Goal: Transaction & Acquisition: Book appointment/travel/reservation

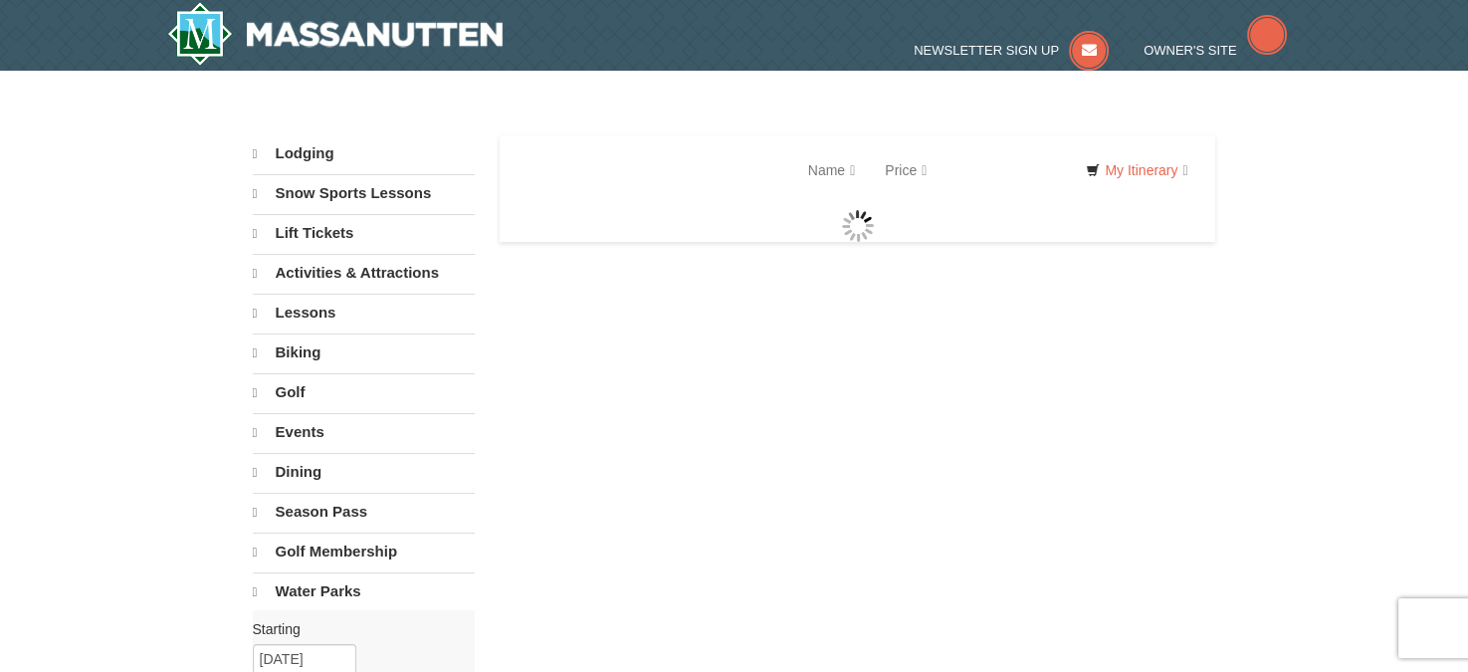
select select "9"
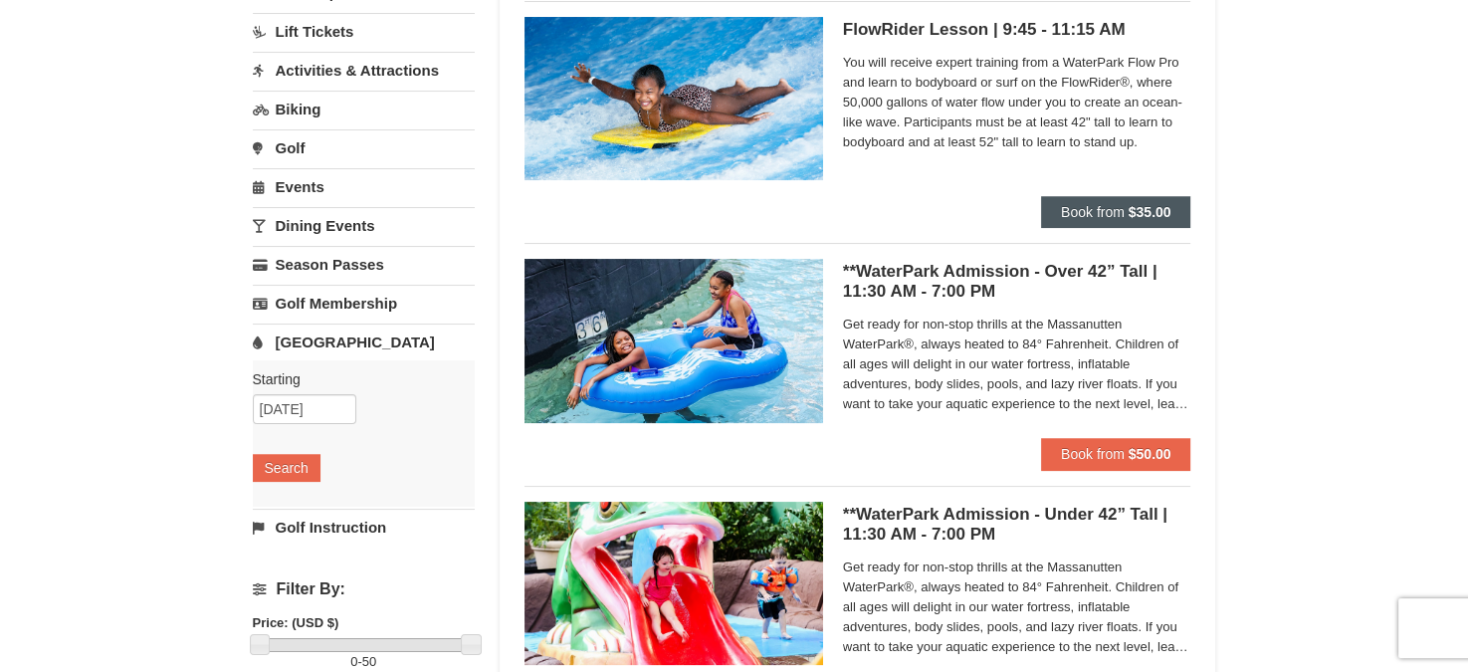
scroll to position [199, 0]
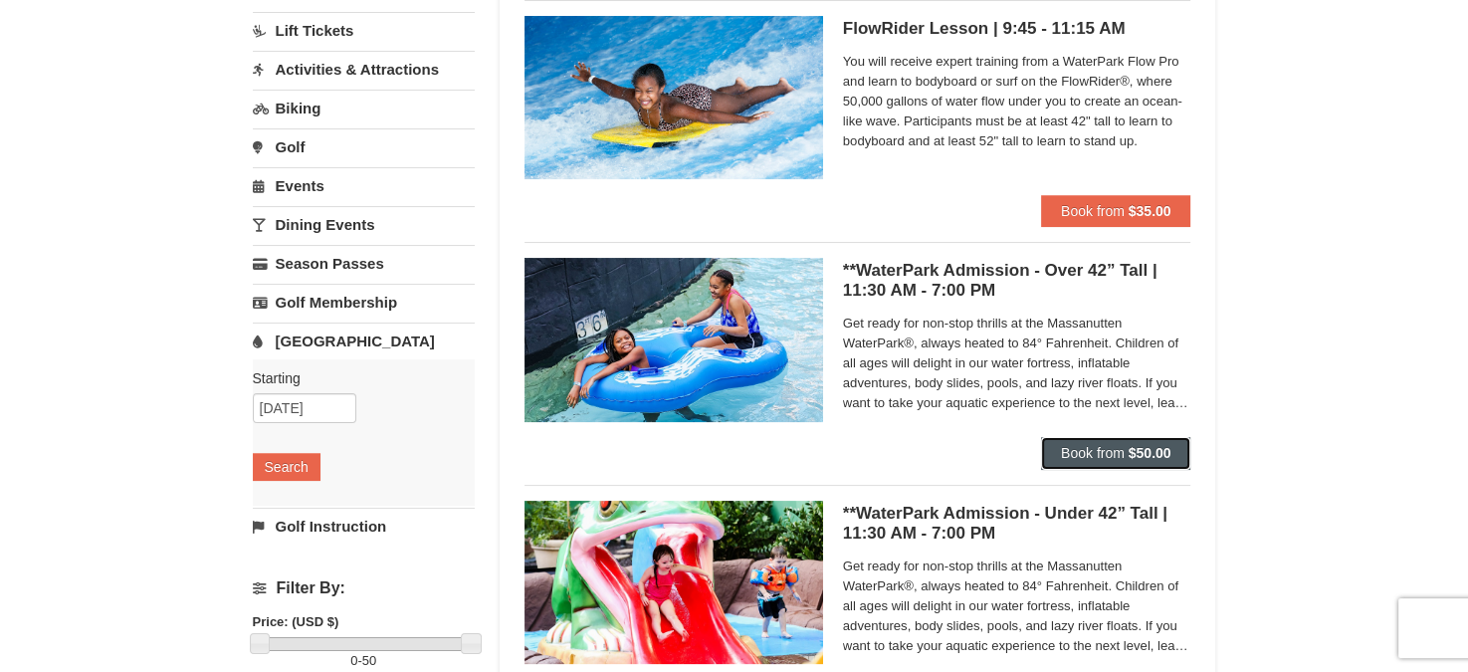
click at [1138, 441] on button "Book from $50.00" at bounding box center [1116, 453] width 150 height 32
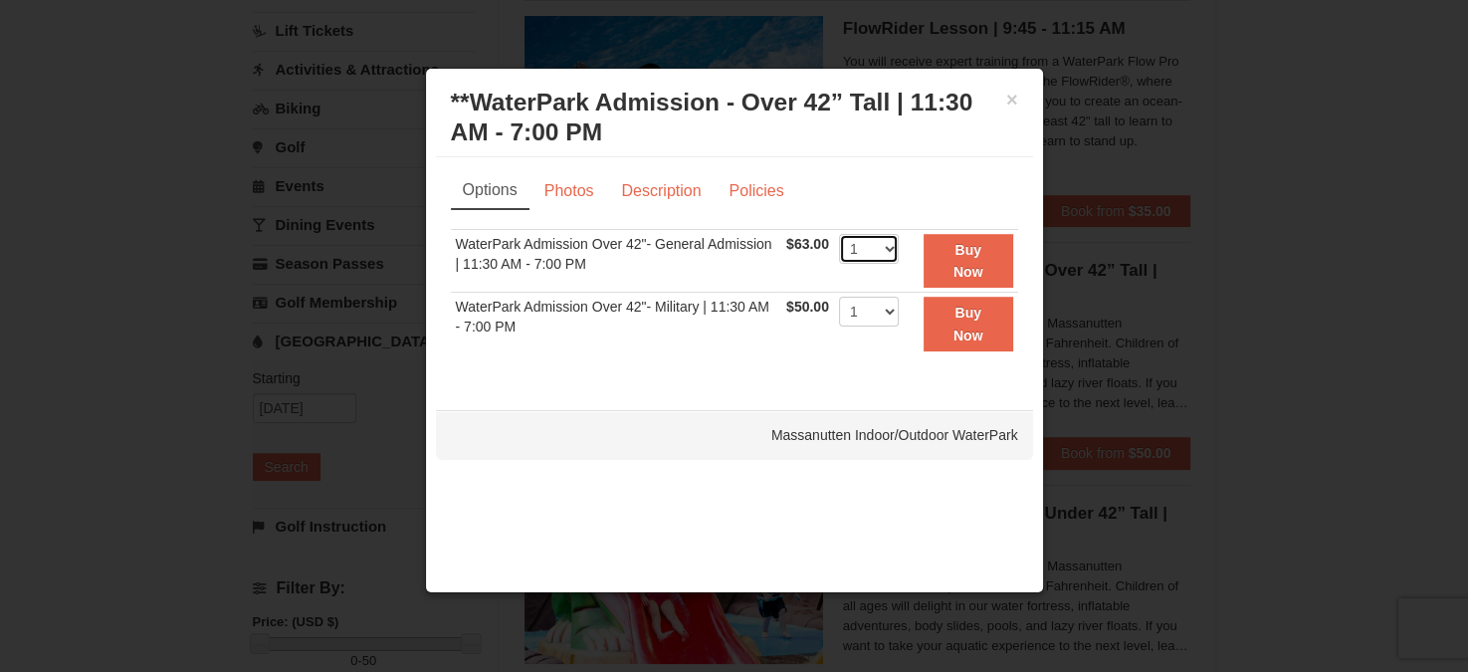
click at [887, 255] on select "1 2 3 4 5 6 7 8 9 10 11 12 13 14 15 16 17 18 19 20 21 22" at bounding box center [869, 249] width 60 height 30
select select "9"
click at [839, 234] on select "1 2 3 4 5 6 7 8 9 10 11 12 13 14 15 16 17 18 19 20 21 22" at bounding box center [869, 249] width 60 height 30
click at [943, 255] on button "Buy Now" at bounding box center [968, 261] width 90 height 55
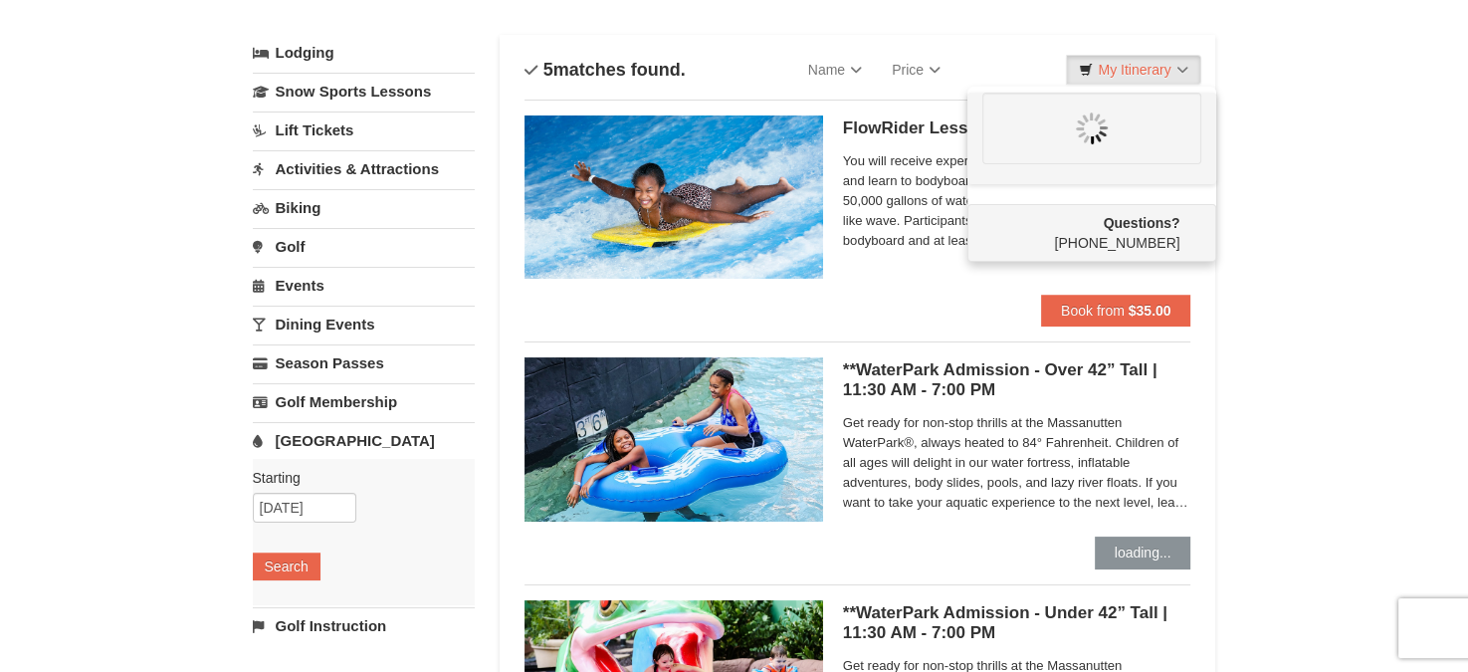
scroll to position [0, 0]
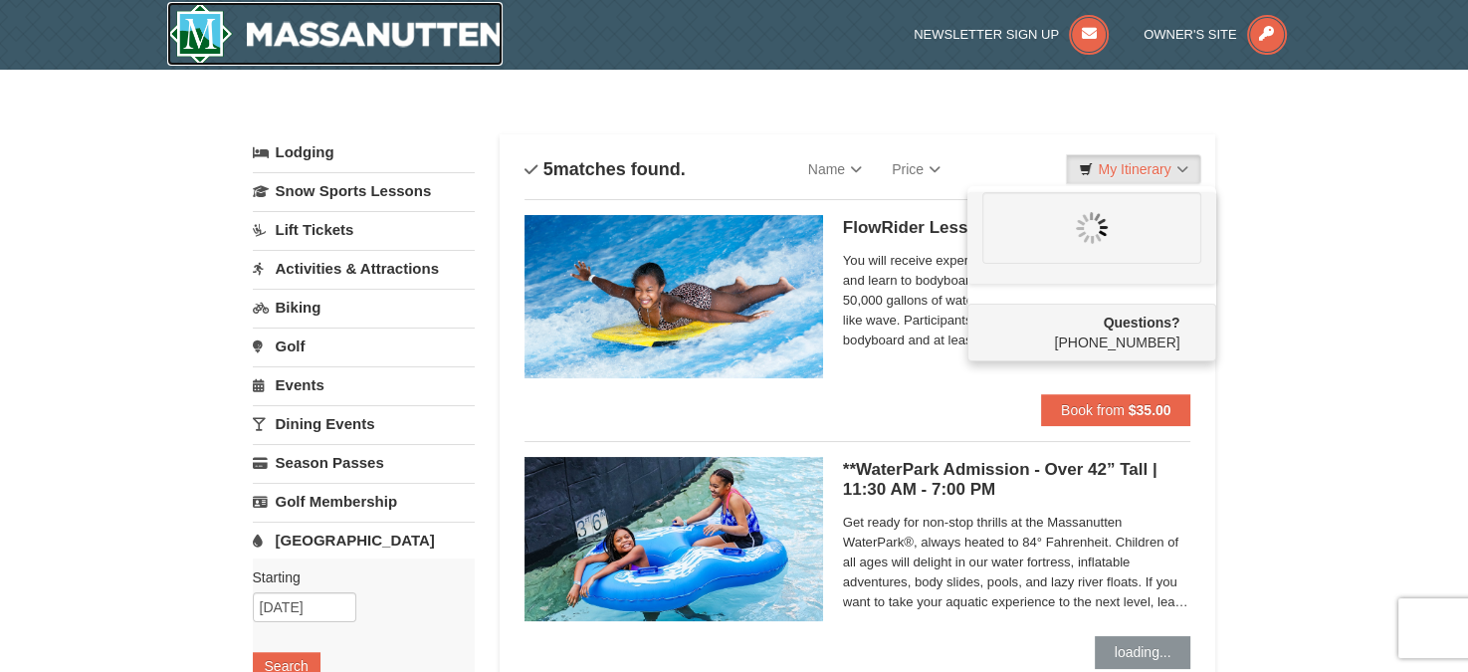
click at [250, 38] on img at bounding box center [335, 34] width 336 height 64
